Goal: Task Accomplishment & Management: Manage account settings

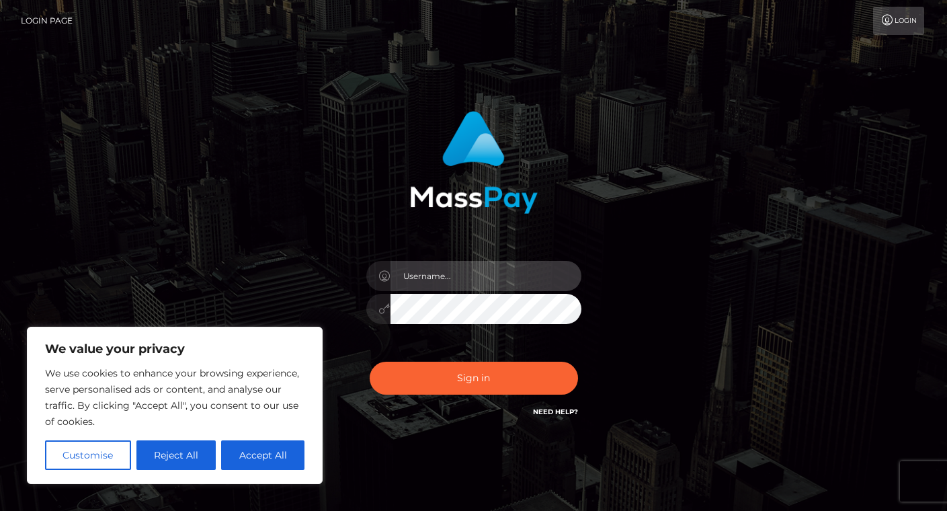
click at [442, 279] on input "text" at bounding box center [486, 276] width 191 height 30
type input "[EMAIL_ADDRESS][DOMAIN_NAME]"
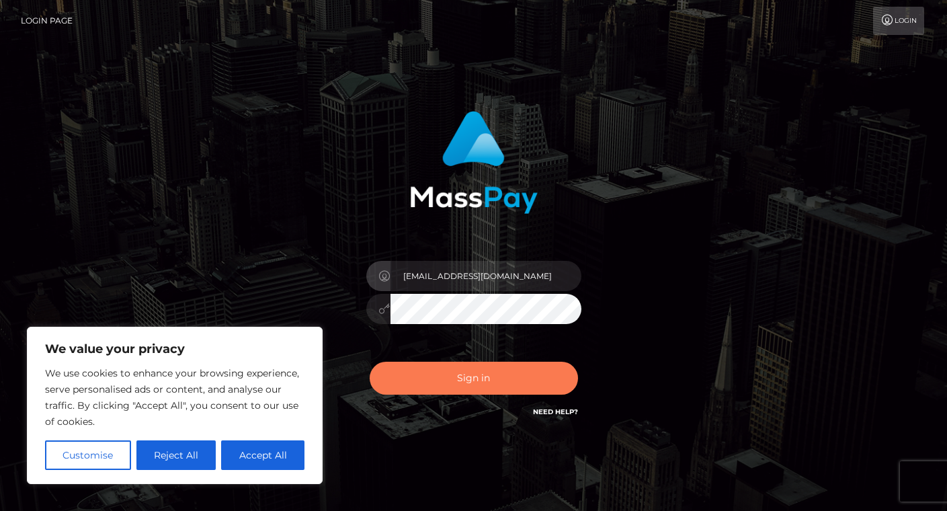
click at [486, 376] on button "Sign in" at bounding box center [474, 378] width 208 height 33
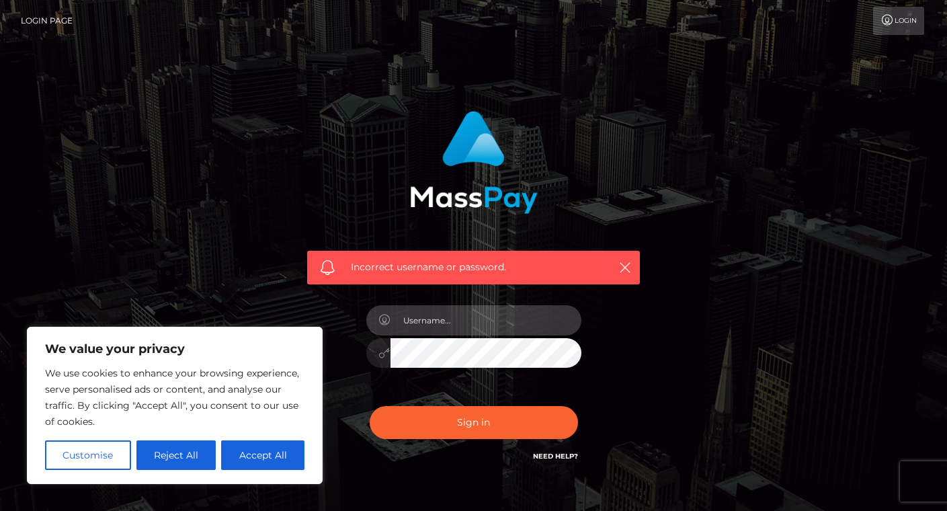
click at [484, 327] on input "text" at bounding box center [486, 320] width 191 height 30
click at [484, 326] on input "text" at bounding box center [486, 320] width 191 height 30
type input "sminx.summer@gmail.com"
click at [370, 406] on button "Sign in" at bounding box center [474, 422] width 208 height 33
click at [437, 331] on input "text" at bounding box center [486, 320] width 191 height 30
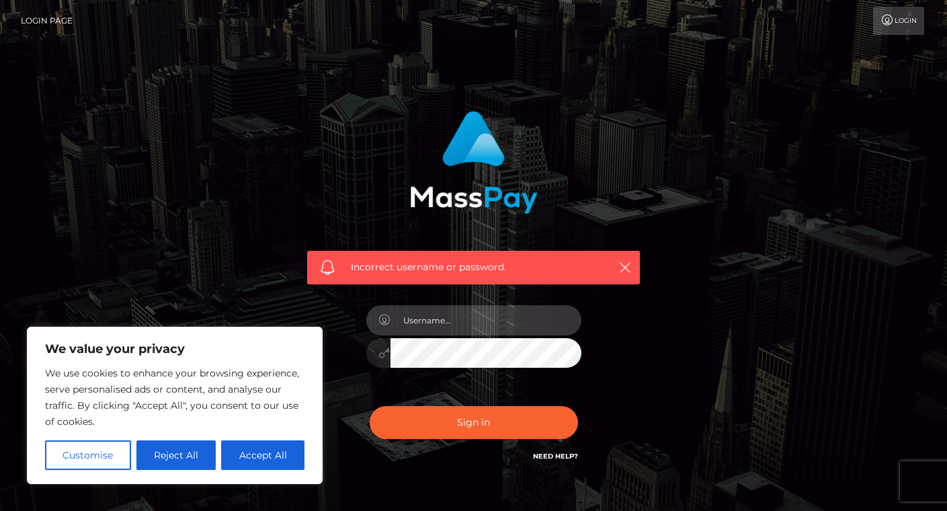
type input "[EMAIL_ADDRESS][DOMAIN_NAME]"
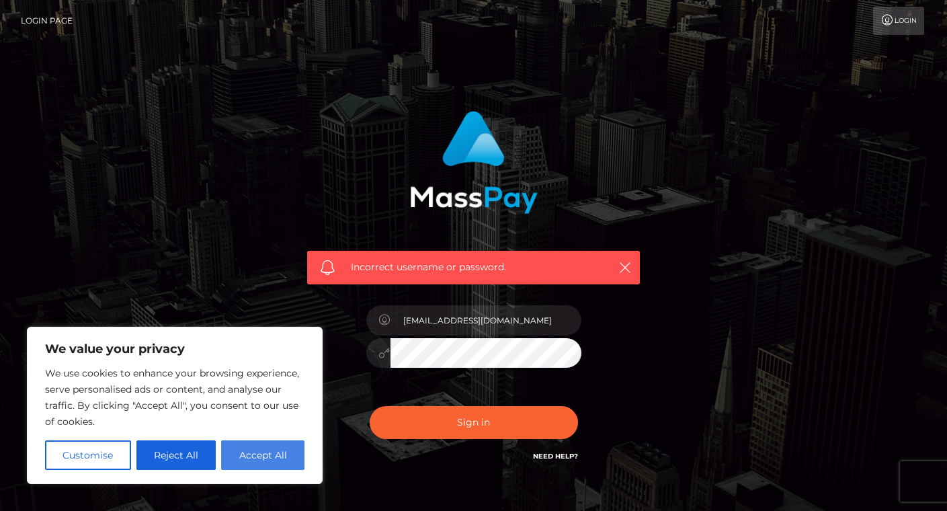
click at [247, 453] on button "Accept All" at bounding box center [262, 455] width 83 height 30
checkbox input "true"
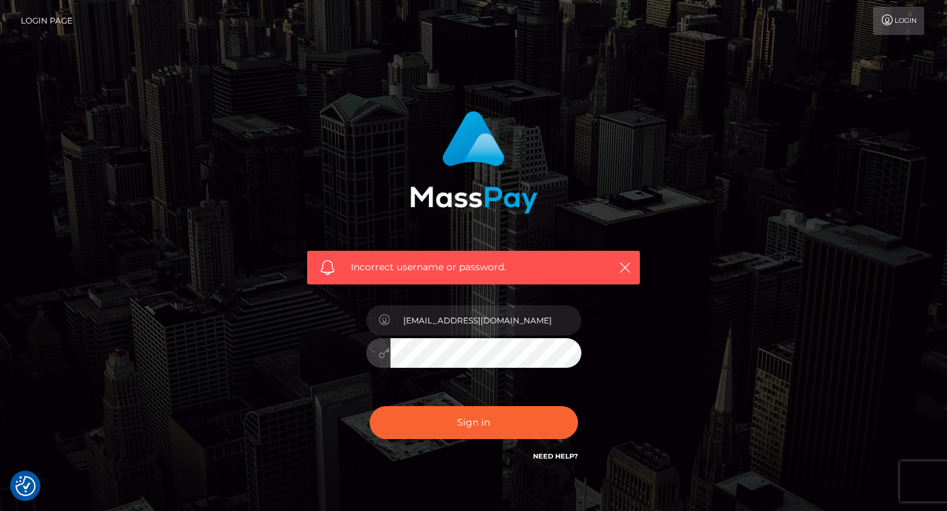
click at [370, 406] on button "Sign in" at bounding box center [474, 422] width 208 height 33
click at [553, 455] on link "Need Help?" at bounding box center [555, 456] width 45 height 9
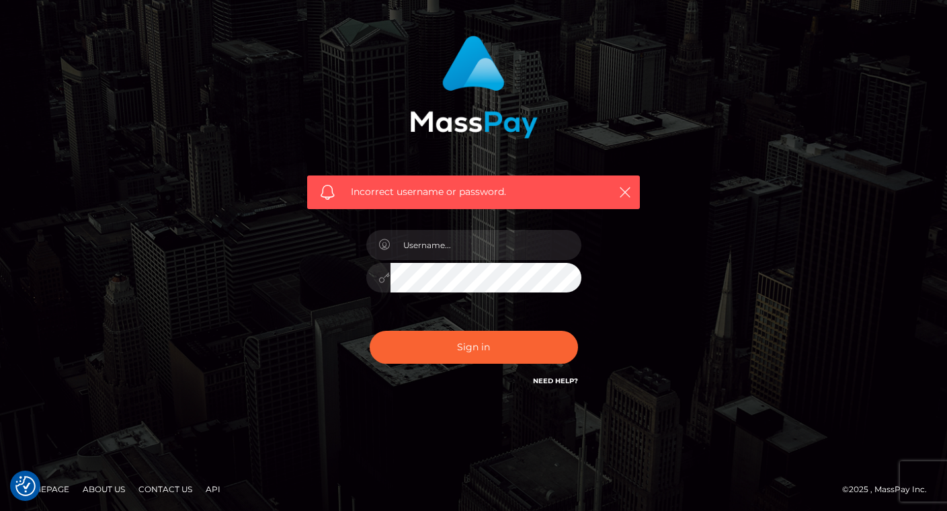
scroll to position [77, 0]
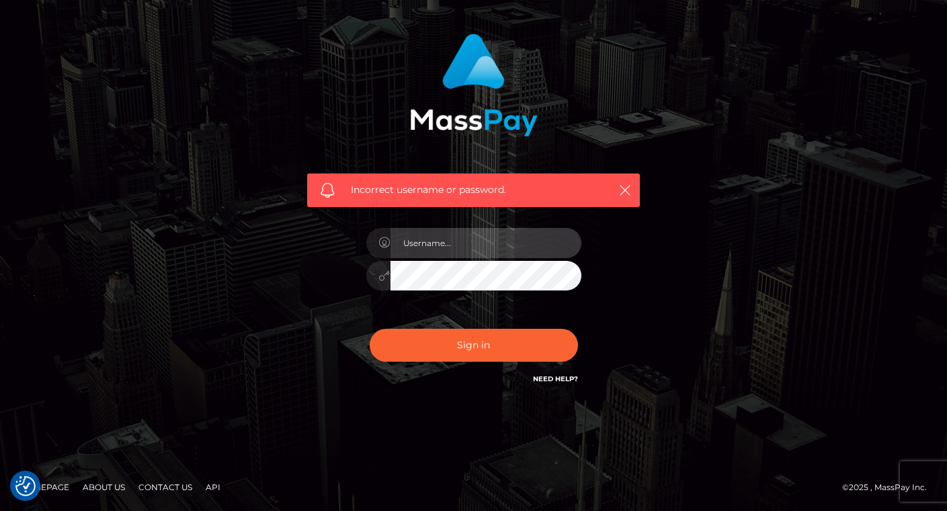
click at [483, 234] on input "text" at bounding box center [486, 243] width 191 height 30
type input "[EMAIL_ADDRESS][DOMAIN_NAME]"
click at [370, 329] on button "Sign in" at bounding box center [474, 345] width 208 height 33
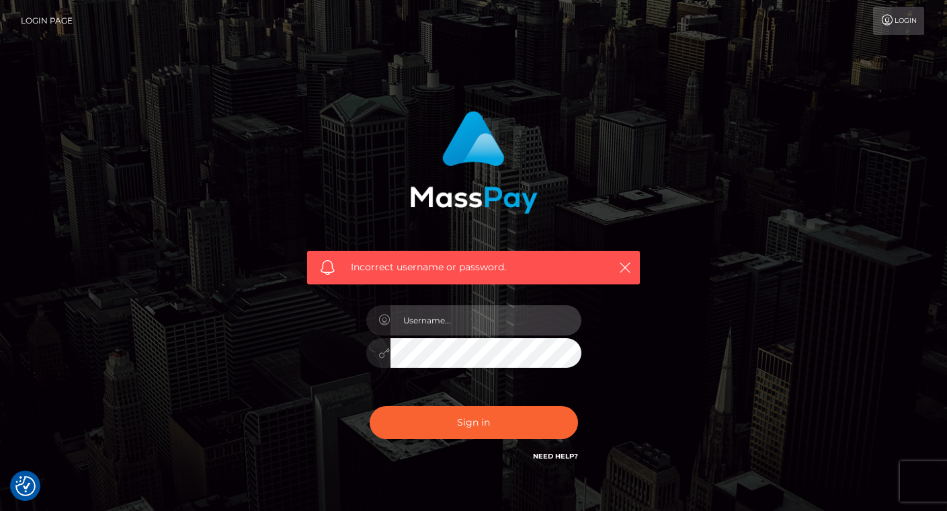
click at [410, 327] on input "text" at bounding box center [486, 320] width 191 height 30
type input "sminx.summer@gmail.com"
click at [789, 271] on div "Incorrect username or password. sminx.summer@gmail.com" at bounding box center [474, 294] width 766 height 387
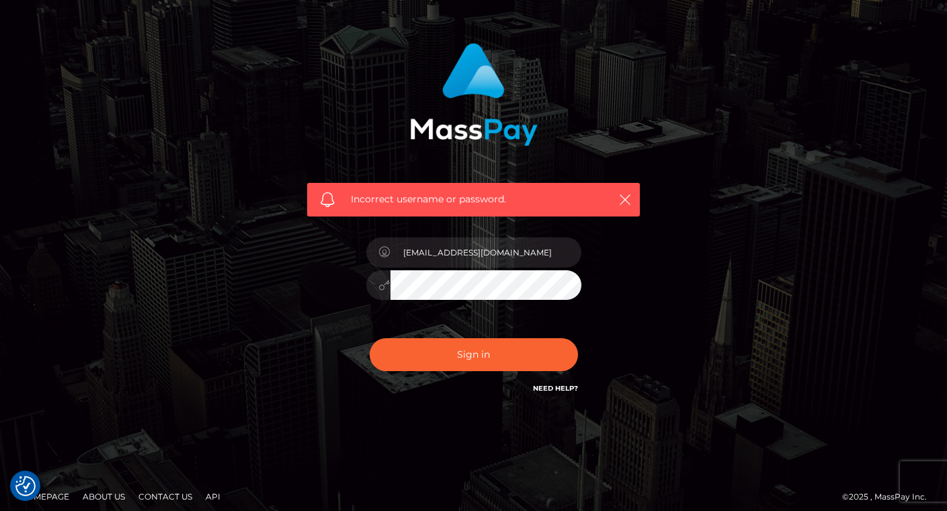
scroll to position [77, 0]
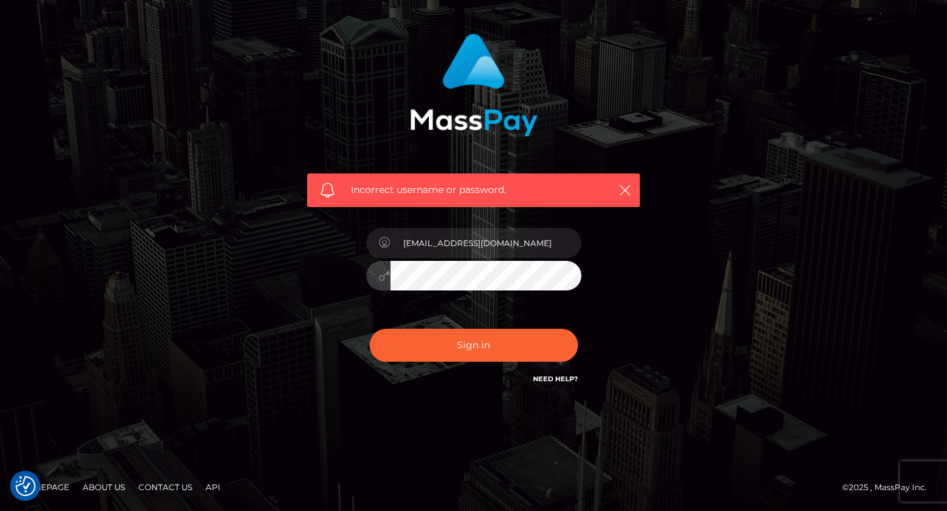
click at [370, 329] on button "Sign in" at bounding box center [474, 345] width 208 height 33
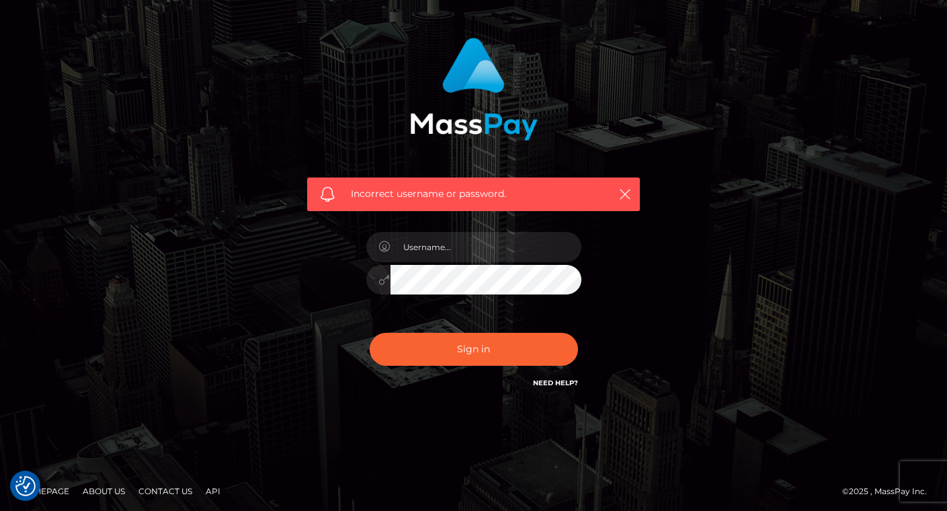
scroll to position [77, 0]
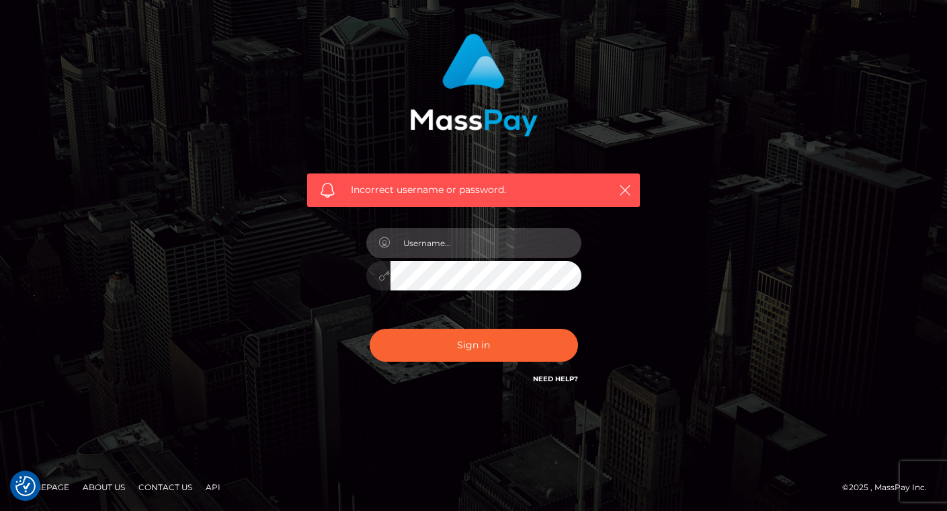
click at [490, 245] on input "text" at bounding box center [486, 243] width 191 height 30
